Goal: Register for event/course: Register for event/course

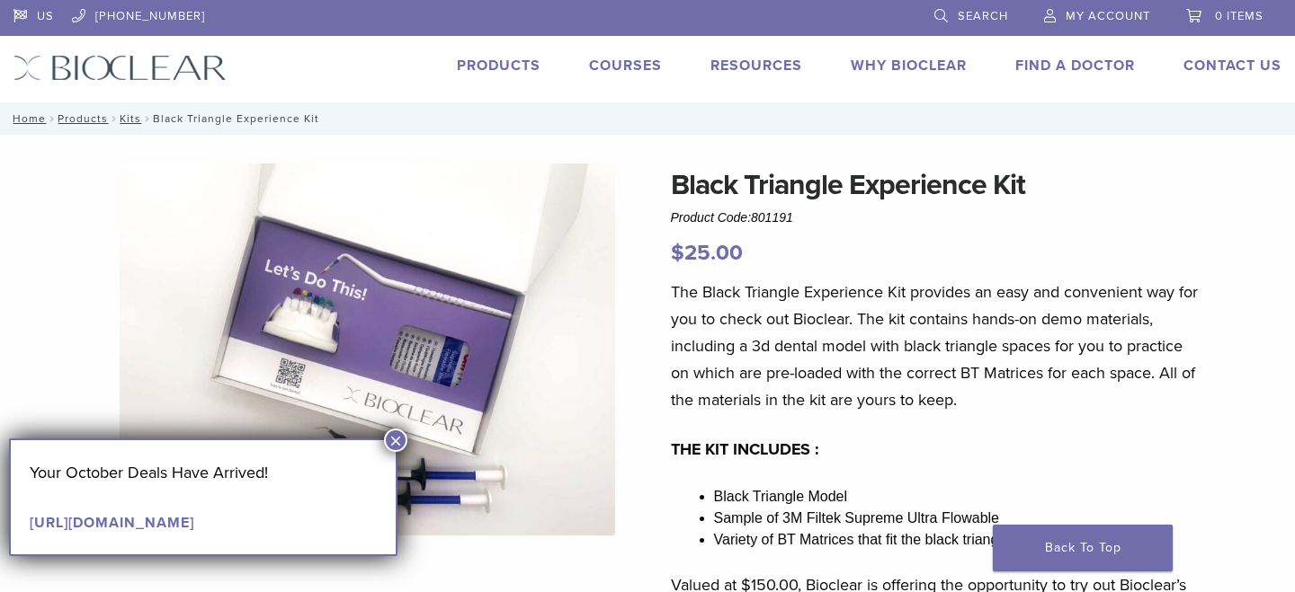
click at [399, 442] on button "×" at bounding box center [395, 440] width 23 height 23
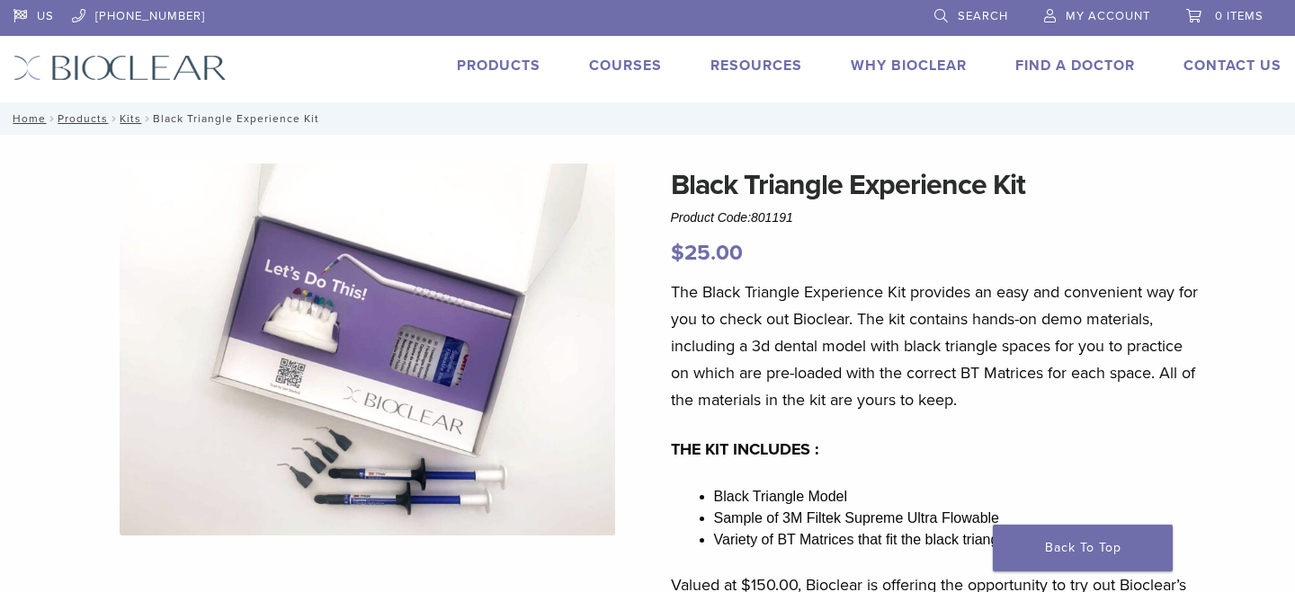
click at [616, 59] on link "Courses" at bounding box center [625, 66] width 73 height 18
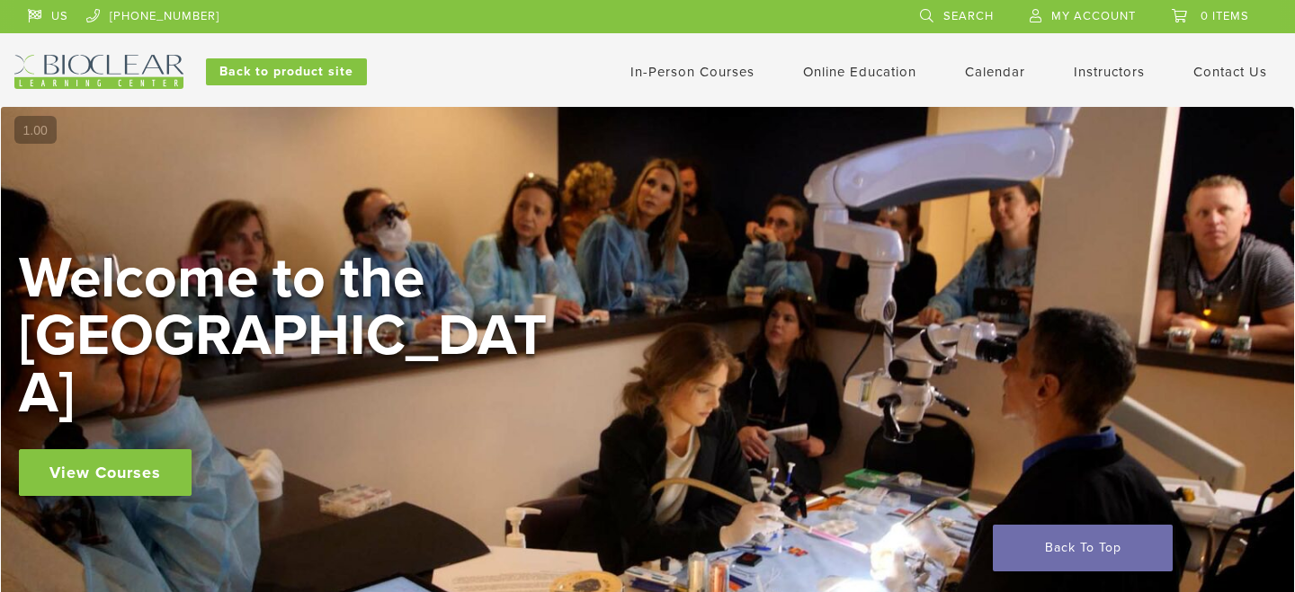
click at [138, 453] on link "View Courses" at bounding box center [105, 472] width 173 height 47
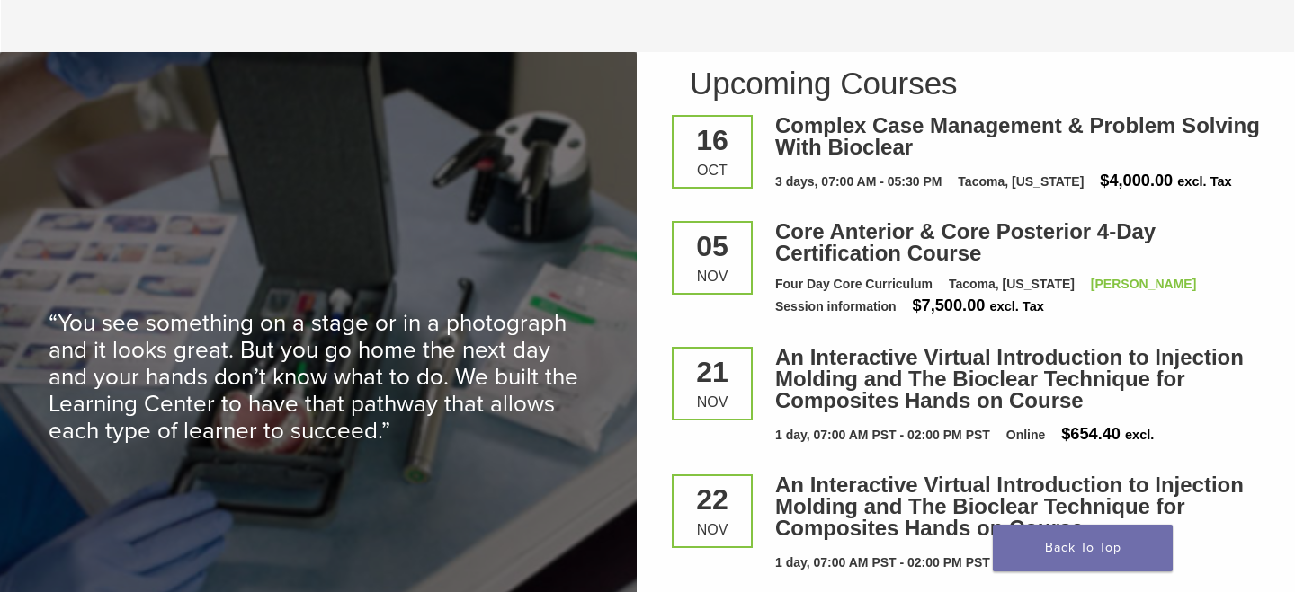
scroll to position [2348, 0]
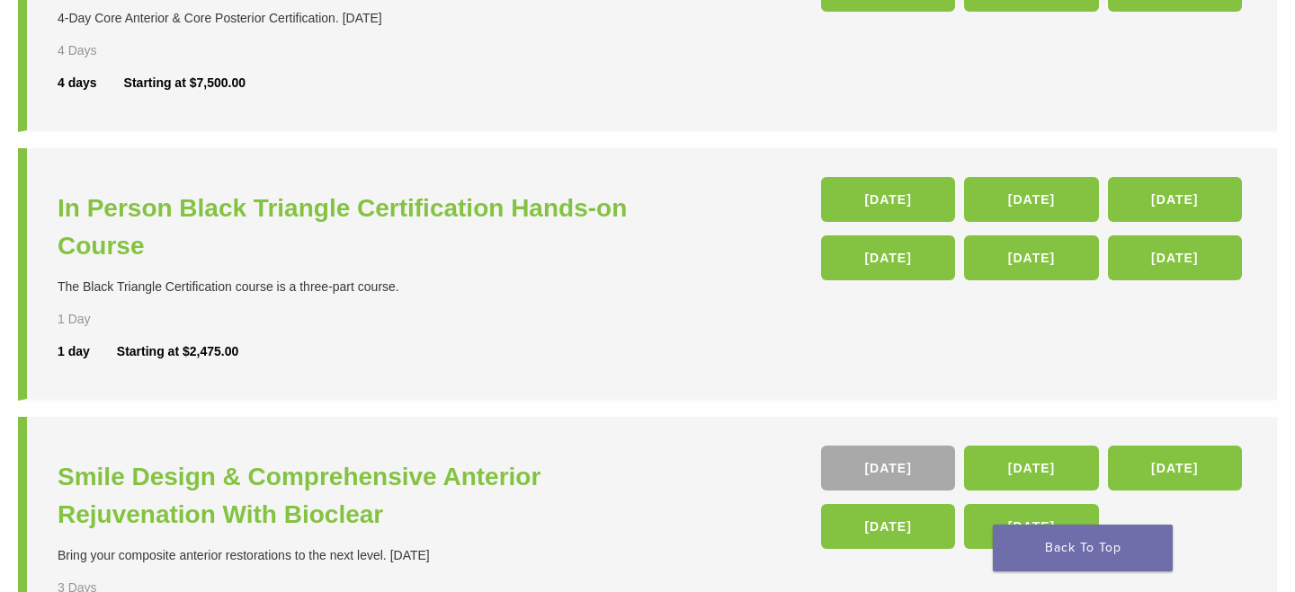
scroll to position [601, 0]
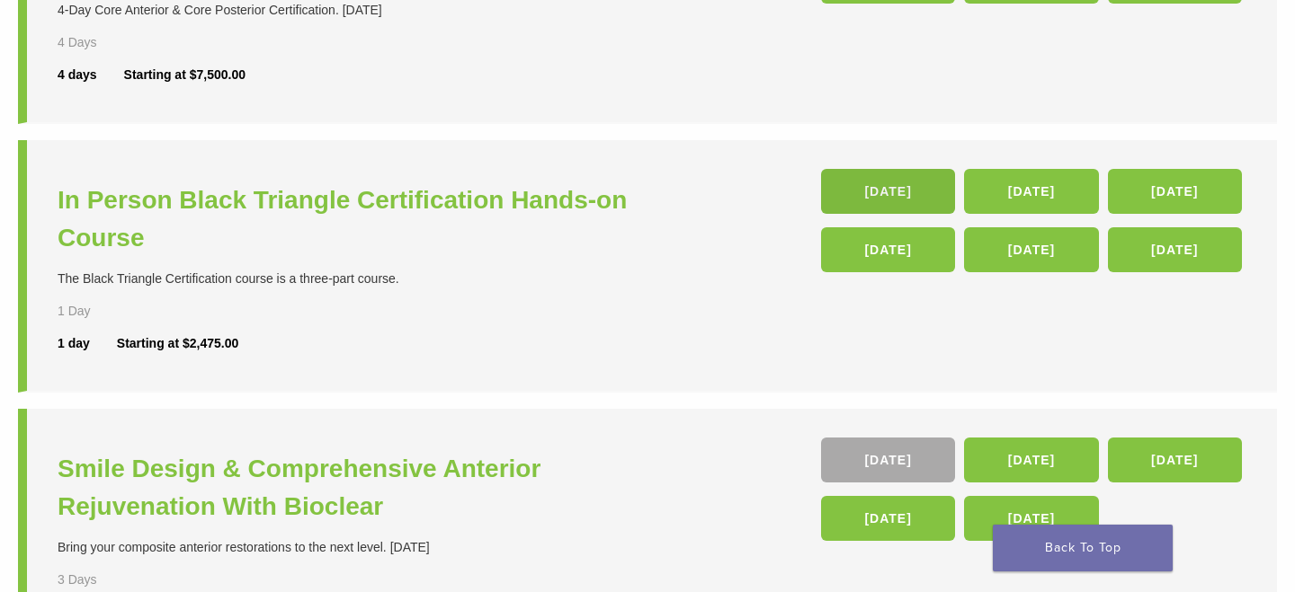
click at [900, 199] on link "23 Jan 26" at bounding box center [888, 191] width 134 height 45
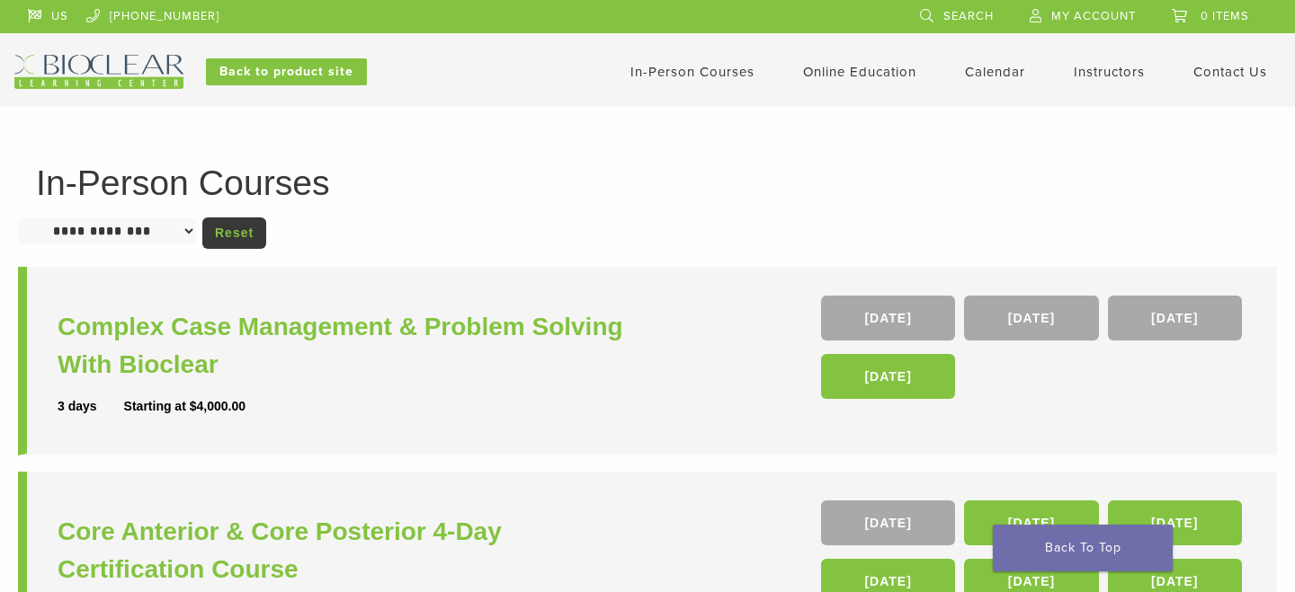
scroll to position [599, 0]
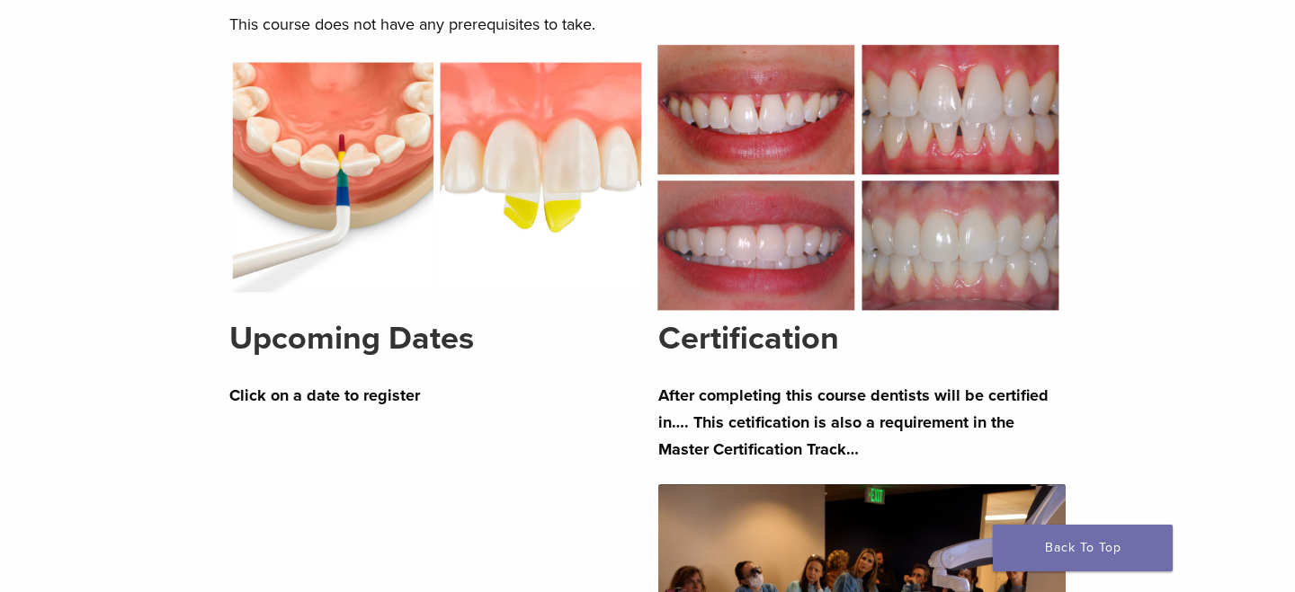
scroll to position [1272, 0]
